Goal: Information Seeking & Learning: Learn about a topic

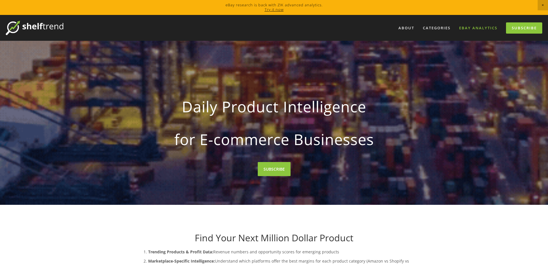
click at [486, 28] on link "eBay Analytics" at bounding box center [478, 27] width 46 height 9
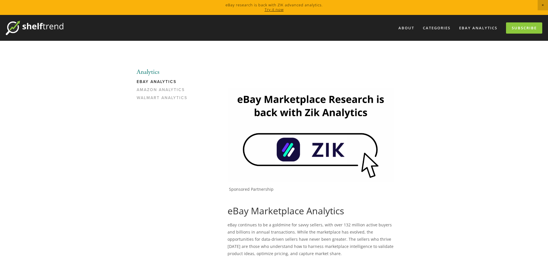
click at [168, 78] on ul "Analytics eBay Analytics Amazon Analytics Walmart Analytics" at bounding box center [164, 85] width 55 height 35
click at [46, 22] on img at bounding box center [35, 28] width 58 height 14
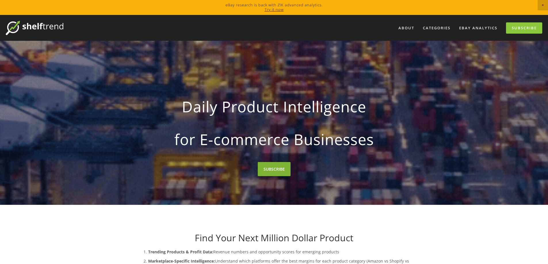
click at [274, 170] on link "SUBSCRIBE" at bounding box center [274, 169] width 33 height 14
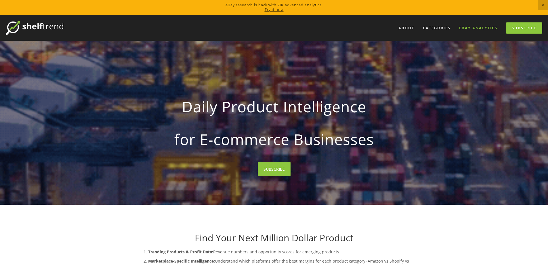
click at [481, 26] on link "eBay Analytics" at bounding box center [478, 27] width 46 height 9
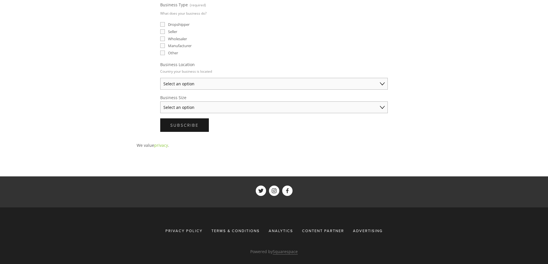
scroll to position [29, 0]
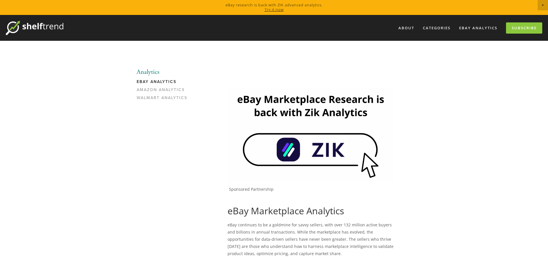
click at [340, 141] on img at bounding box center [310, 134] width 166 height 93
